Goal: Task Accomplishment & Management: Manage account settings

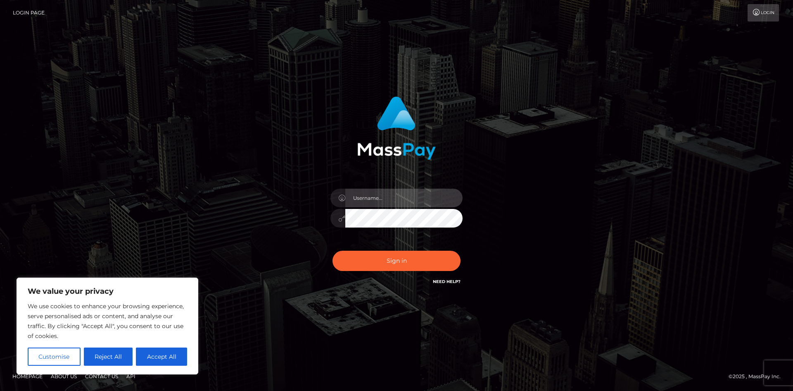
click at [396, 193] on input "text" at bounding box center [404, 197] width 117 height 19
type input "paymentsupportteam"
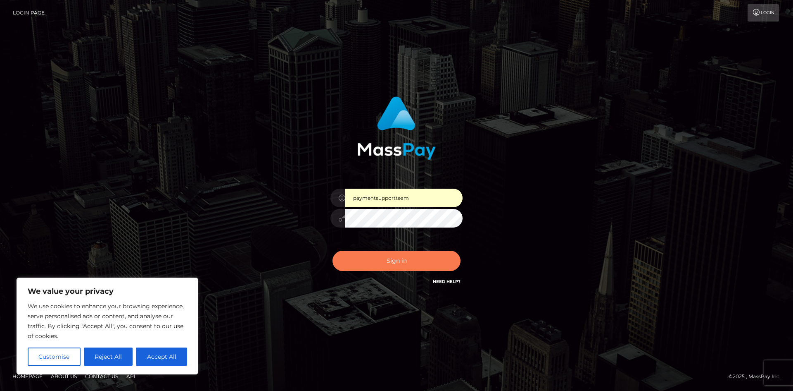
click at [408, 252] on button "Sign in" at bounding box center [397, 260] width 128 height 20
click at [404, 258] on div "Sign in Need Help?" at bounding box center [396, 263] width 145 height 37
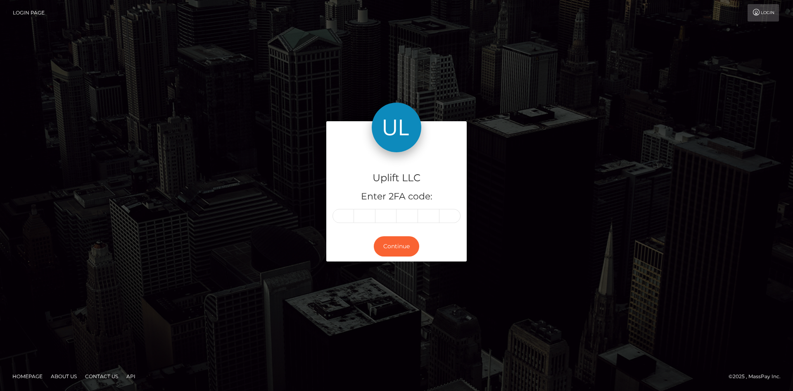
click at [335, 216] on input "text" at bounding box center [343, 216] width 21 height 14
type input "1"
type input "3"
type input "5"
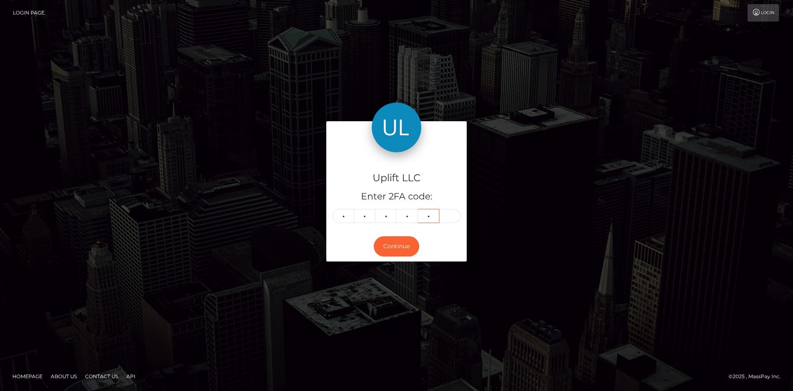
type input "7"
type input "2"
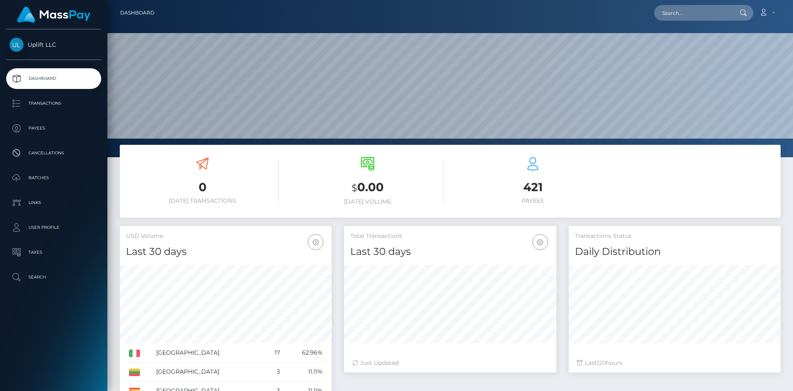
scroll to position [147, 212]
click at [63, 175] on p "Batches" at bounding box center [54, 178] width 88 height 12
click at [62, 175] on p "Batches" at bounding box center [54, 178] width 88 height 12
click at [56, 176] on p "Batches" at bounding box center [54, 178] width 88 height 12
